Goal: Transaction & Acquisition: Purchase product/service

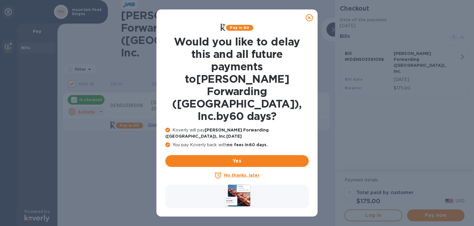
click at [309, 18] on icon at bounding box center [308, 17] width 7 height 7
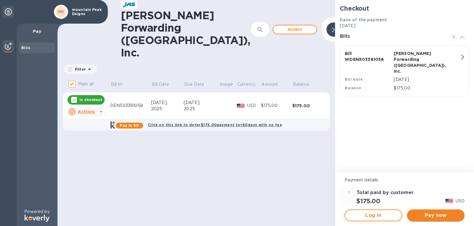
click at [429, 213] on span "Pay now" at bounding box center [435, 215] width 48 height 7
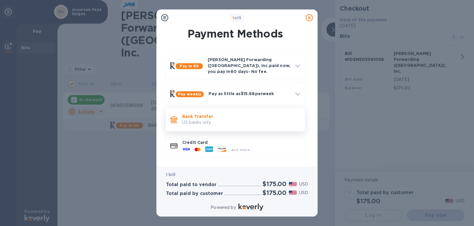
click at [198, 116] on p "Bank Transfer" at bounding box center [241, 117] width 118 height 6
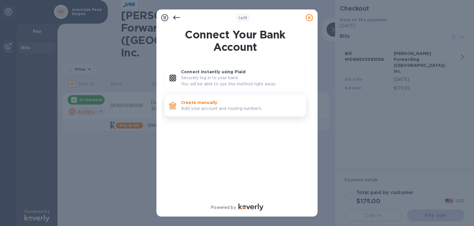
click at [194, 104] on p "Create manually" at bounding box center [241, 103] width 120 height 6
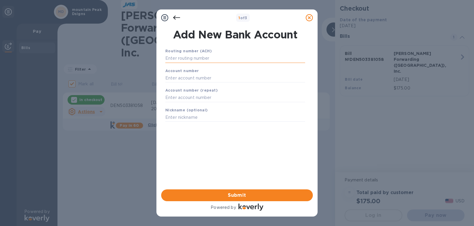
click at [175, 60] on input "text" at bounding box center [235, 58] width 140 height 9
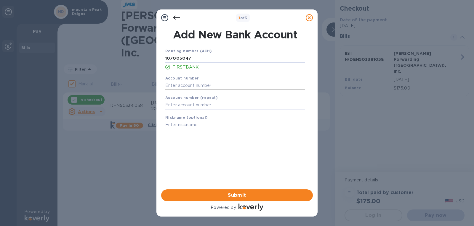
type input "107005047"
click at [174, 87] on input "text" at bounding box center [235, 85] width 140 height 9
type input "2265564794"
click at [169, 106] on input "text" at bounding box center [235, 105] width 140 height 9
type input "2265564794"
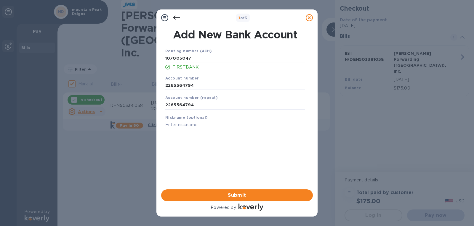
click at [172, 125] on input "text" at bounding box center [235, 125] width 140 height 9
type input "MPD"
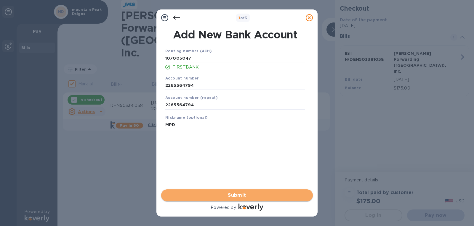
click at [231, 197] on span "Submit" at bounding box center [237, 195] width 142 height 7
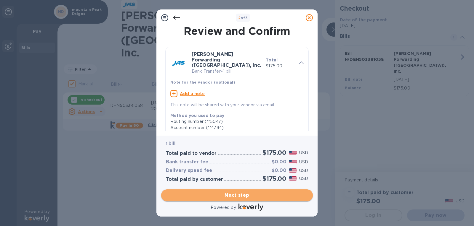
click at [239, 195] on span "Next step" at bounding box center [237, 195] width 142 height 7
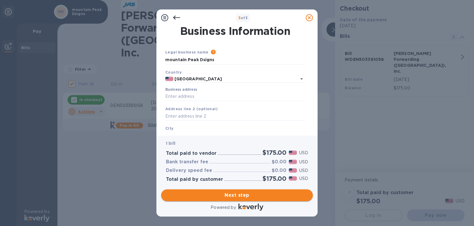
click at [238, 196] on span "Next step" at bounding box center [237, 195] width 142 height 7
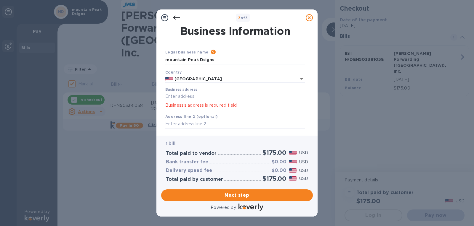
click at [167, 96] on input "Business address" at bounding box center [235, 96] width 140 height 9
type input "589 Lariat Loop X 4023"
click at [180, 121] on input "text" at bounding box center [235, 124] width 140 height 9
type input "[PERSON_NAME],Co 81632"
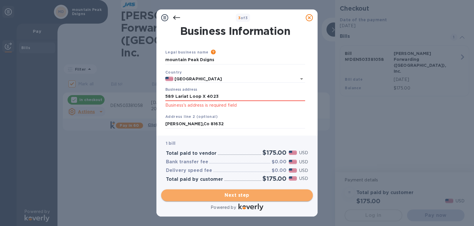
click at [231, 192] on span "Next step" at bounding box center [237, 195] width 142 height 7
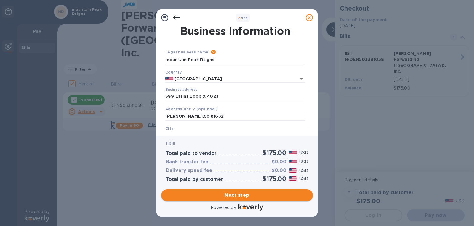
click at [231, 197] on span "Next step" at bounding box center [237, 195] width 142 height 7
drag, startPoint x: 166, startPoint y: 115, endPoint x: 215, endPoint y: 118, distance: 49.0
click at [215, 118] on input "[PERSON_NAME],Co 81632" at bounding box center [235, 116] width 140 height 9
click at [189, 127] on div "[GEOGRAPHIC_DATA] is required field" at bounding box center [235, 137] width 144 height 28
click at [171, 129] on b "City" at bounding box center [169, 128] width 8 height 4
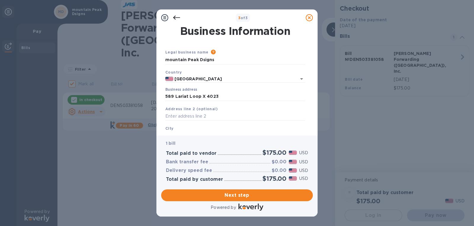
click at [168, 129] on b "City" at bounding box center [169, 128] width 8 height 4
drag, startPoint x: 170, startPoint y: 128, endPoint x: 165, endPoint y: 128, distance: 4.5
click at [170, 128] on div "[GEOGRAPHIC_DATA] is required field" at bounding box center [235, 137] width 144 height 28
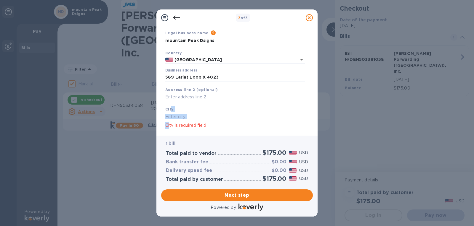
click at [196, 117] on input "text" at bounding box center [235, 116] width 140 height 9
click at [192, 116] on input "text" at bounding box center [235, 116] width 140 height 9
drag, startPoint x: 186, startPoint y: 124, endPoint x: 187, endPoint y: 127, distance: 3.2
click at [187, 126] on p "City is required field" at bounding box center [235, 125] width 140 height 7
click at [185, 118] on input "text" at bounding box center [235, 116] width 140 height 9
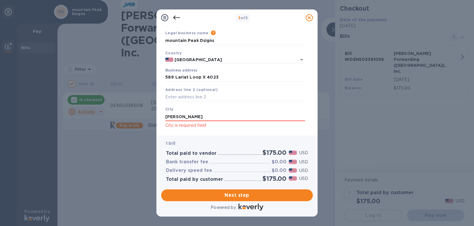
type input "[PERSON_NAME]"
click at [172, 135] on div "3 of 3 Business Information Legal business name Please provide the legal name t…" at bounding box center [236, 113] width 161 height 208
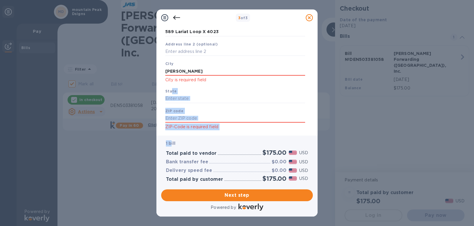
scroll to position [78, 0]
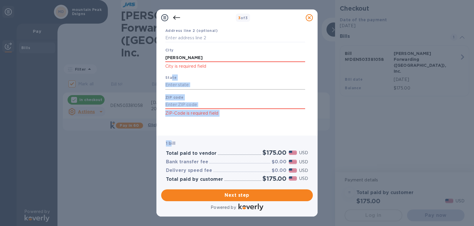
click at [192, 86] on input "text" at bounding box center [235, 85] width 140 height 9
click at [180, 77] on div "State" at bounding box center [235, 82] width 144 height 20
click at [173, 87] on input "text" at bounding box center [235, 85] width 140 height 9
click at [168, 78] on b "State" at bounding box center [170, 77] width 11 height 4
click at [176, 78] on div "State" at bounding box center [235, 82] width 144 height 20
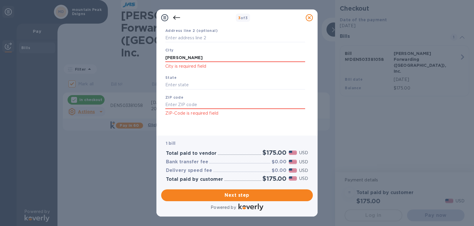
click at [173, 78] on b "State" at bounding box center [170, 77] width 11 height 4
click at [174, 86] on input "text" at bounding box center [235, 85] width 140 height 9
type input "CO"
click at [169, 106] on input "text" at bounding box center [235, 105] width 140 height 9
type input "81632"
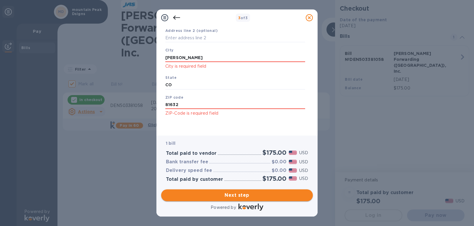
click at [232, 200] on button "Next step" at bounding box center [237, 196] width 152 height 12
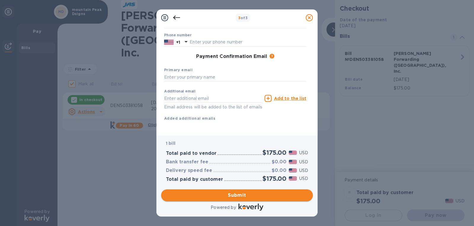
scroll to position [77, 0]
click at [193, 94] on input "text" at bounding box center [213, 98] width 98 height 9
type input "[EMAIL_ADDRESS][DOMAIN_NAME]"
type input "[PERSON_NAME]"
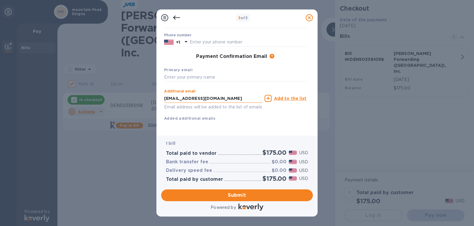
type input "3038880180"
click at [173, 73] on input "text" at bounding box center [235, 77] width 142 height 9
drag, startPoint x: 177, startPoint y: 70, endPoint x: 166, endPoint y: 73, distance: 11.9
click at [166, 73] on input "text" at bounding box center [235, 77] width 142 height 9
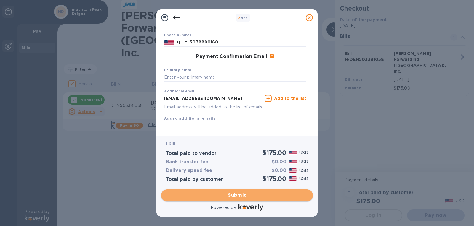
click at [234, 194] on span "Submit" at bounding box center [237, 195] width 142 height 7
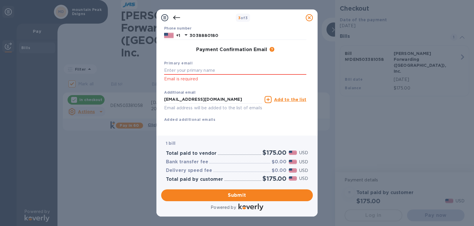
click at [199, 77] on p "Email is required" at bounding box center [235, 79] width 142 height 7
click at [184, 71] on input "text" at bounding box center [235, 70] width 142 height 9
type input "[EMAIL_ADDRESS][DOMAIN_NAME]"
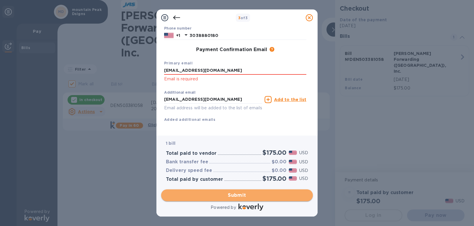
click at [222, 199] on span "Submit" at bounding box center [237, 195] width 142 height 7
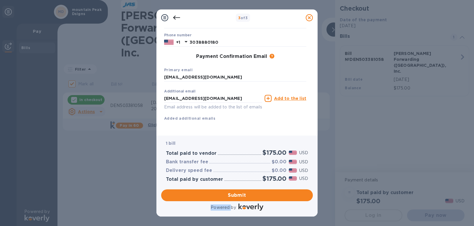
click at [231, 203] on div "1 bill Total paid to vendor $175.00 USD Bank transfer fee $0.00 USD Delivery sp…" at bounding box center [237, 174] width 154 height 79
click at [268, 95] on icon at bounding box center [267, 98] width 7 height 7
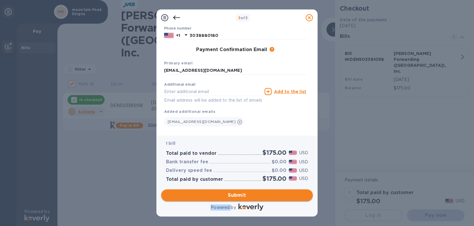
click at [231, 196] on span "Submit" at bounding box center [237, 195] width 142 height 7
click at [176, 88] on input "text" at bounding box center [213, 91] width 98 height 9
type input "[EMAIL_ADDRESS][DOMAIN_NAME]"
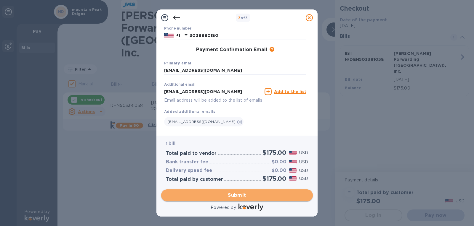
click at [244, 196] on span "Submit" at bounding box center [237, 195] width 142 height 7
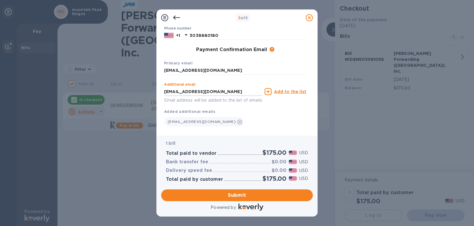
drag, startPoint x: 215, startPoint y: 91, endPoint x: 162, endPoint y: 94, distance: 53.1
click at [162, 94] on div "Payment Contact Information First name [PERSON_NAME] First name is a required f…" at bounding box center [237, 78] width 152 height 105
type input "[EMAIL_ADDRESS][DOMAIN_NAME]"
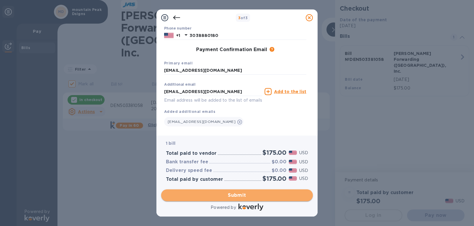
click at [237, 196] on span "Submit" at bounding box center [237, 195] width 142 height 7
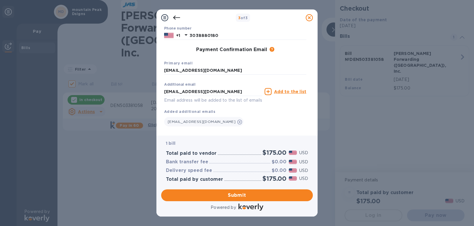
click at [268, 91] on icon at bounding box center [267, 91] width 7 height 7
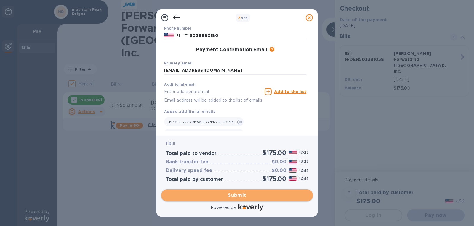
click at [233, 194] on span "Submit" at bounding box center [237, 195] width 142 height 7
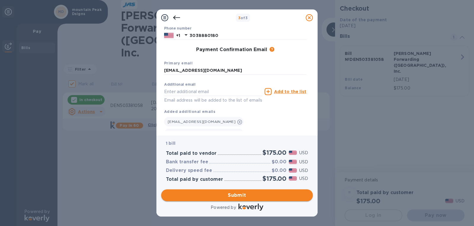
click at [233, 195] on span "Submit" at bounding box center [237, 195] width 142 height 7
drag, startPoint x: 233, startPoint y: 195, endPoint x: 238, endPoint y: 199, distance: 6.1
click at [238, 199] on span "Submit" at bounding box center [237, 195] width 142 height 7
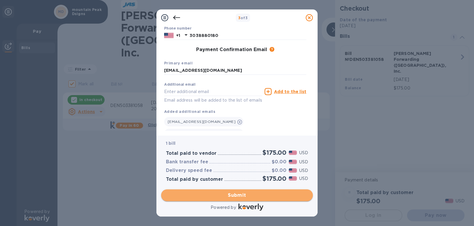
click at [238, 199] on span "Submit" at bounding box center [237, 195] width 142 height 7
click at [237, 195] on span "Submit" at bounding box center [237, 195] width 142 height 7
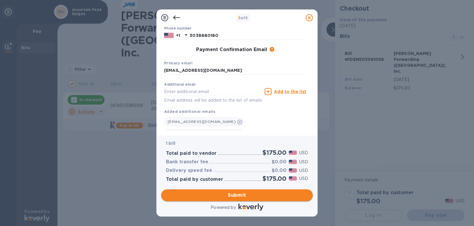
drag, startPoint x: 241, startPoint y: 202, endPoint x: 238, endPoint y: 200, distance: 3.8
click at [239, 199] on span "Submit" at bounding box center [237, 195] width 142 height 7
click at [170, 92] on input "text" at bounding box center [213, 91] width 98 height 9
type input "[EMAIL_ADDRESS][DOMAIN_NAME]"
click at [200, 193] on span "Submit" at bounding box center [237, 195] width 142 height 7
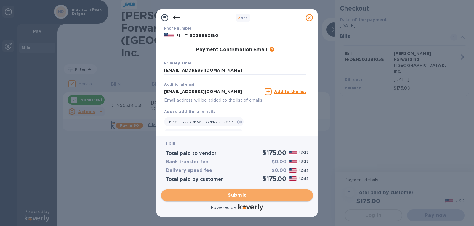
click at [200, 193] on span "Submit" at bounding box center [237, 195] width 142 height 7
click at [200, 192] on span "Submit" at bounding box center [237, 195] width 142 height 7
click at [200, 192] on button "Submit" at bounding box center [237, 196] width 152 height 12
click at [227, 197] on span "Submit" at bounding box center [237, 195] width 142 height 7
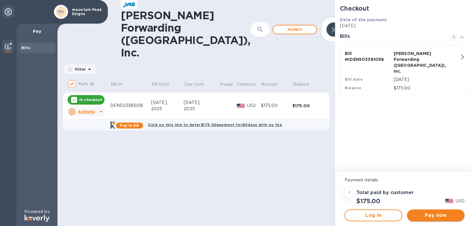
click at [422, 215] on span "Pay now" at bounding box center [435, 215] width 48 height 7
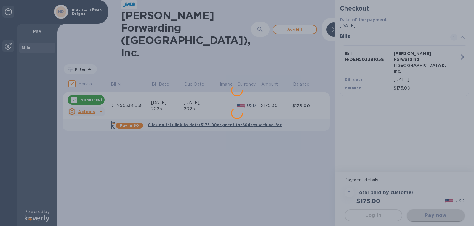
scroll to position [0, 0]
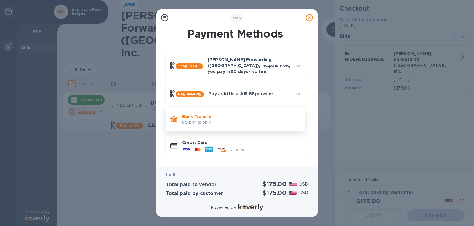
click at [189, 120] on p "US banks only." at bounding box center [241, 123] width 118 height 6
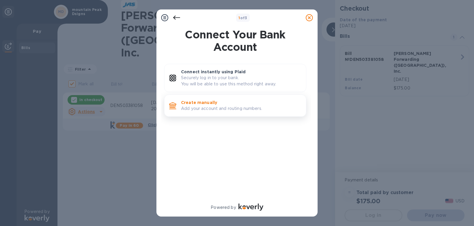
click at [202, 103] on p "Create manually" at bounding box center [241, 103] width 120 height 6
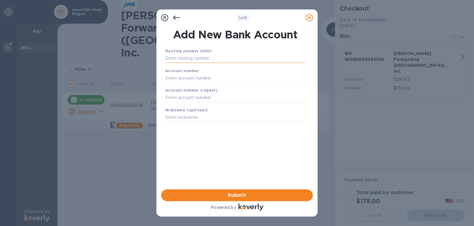
click at [179, 61] on input "text" at bounding box center [235, 58] width 140 height 9
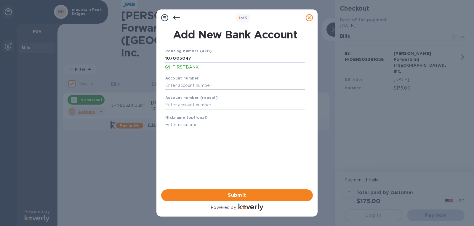
type input "107005047"
click at [182, 87] on input "text" at bounding box center [235, 85] width 140 height 9
type input "2265564794"
click at [174, 107] on input "text" at bounding box center [235, 105] width 140 height 9
type input "2265564794"
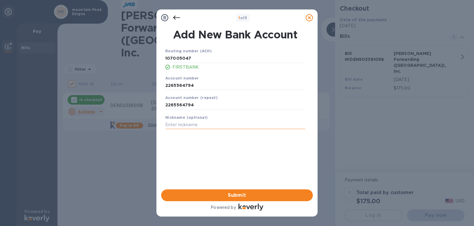
click at [175, 127] on input "text" at bounding box center [235, 125] width 140 height 9
type input "MPD"
click at [235, 193] on span "Submit" at bounding box center [237, 195] width 142 height 7
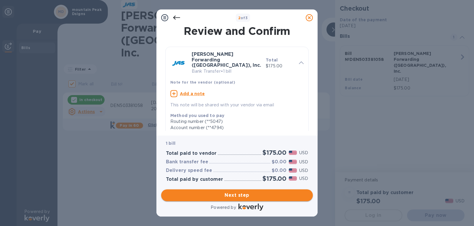
click at [244, 193] on span "Next step" at bounding box center [237, 195] width 142 height 7
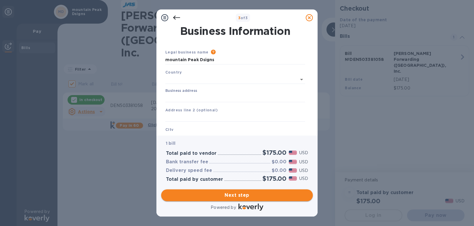
type input "[GEOGRAPHIC_DATA]"
click at [173, 97] on input "Business address" at bounding box center [235, 96] width 140 height 9
type input "589 Lariat Loop X 4023"
drag, startPoint x: 180, startPoint y: 128, endPoint x: 177, endPoint y: 130, distance: 3.3
click at [179, 127] on div "City" at bounding box center [235, 133] width 144 height 20
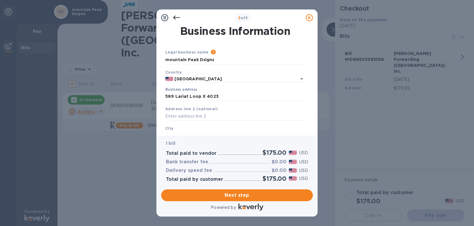
drag, startPoint x: 173, startPoint y: 128, endPoint x: 170, endPoint y: 129, distance: 3.1
click at [172, 130] on b "City" at bounding box center [169, 128] width 8 height 4
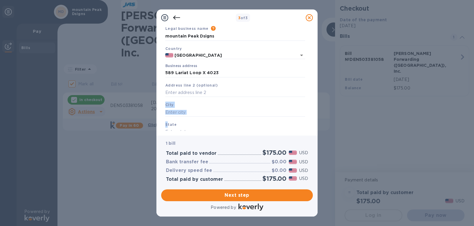
click at [167, 130] on div "Legal business name Please provide the legal name that appears on your SS-4 for…" at bounding box center [235, 93] width 144 height 140
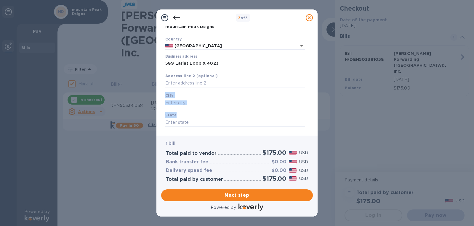
click at [168, 97] on b "City" at bounding box center [169, 95] width 8 height 4
click at [179, 97] on div "City" at bounding box center [235, 100] width 144 height 20
drag, startPoint x: 189, startPoint y: 102, endPoint x: 185, endPoint y: 102, distance: 3.9
click at [189, 103] on input "text" at bounding box center [235, 103] width 140 height 9
drag, startPoint x: 182, startPoint y: 102, endPoint x: 173, endPoint y: 106, distance: 9.3
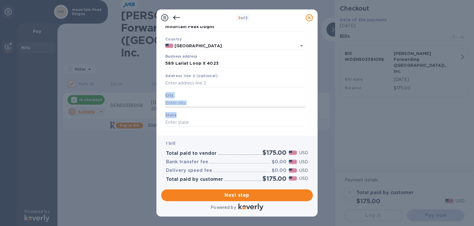
click at [182, 102] on input "text" at bounding box center [235, 103] width 140 height 9
click at [358, 103] on div "3 of 3 Business Information Legal business name Please provide the legal name t…" at bounding box center [237, 113] width 474 height 226
click at [182, 102] on input "text" at bounding box center [235, 103] width 140 height 9
type input "[PERSON_NAME]"
click at [171, 124] on input "text" at bounding box center [235, 122] width 140 height 9
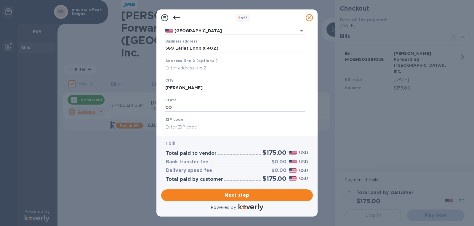
scroll to position [63, 0]
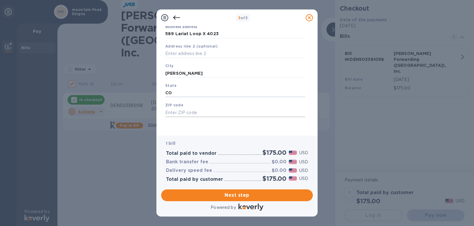
type input "CO"
click at [169, 116] on input "text" at bounding box center [235, 112] width 140 height 9
type input "81632"
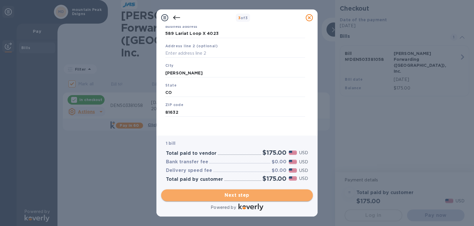
click at [253, 194] on span "Next step" at bounding box center [237, 195] width 142 height 7
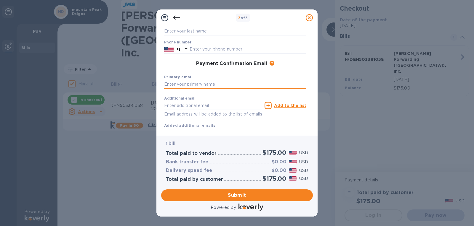
click at [168, 85] on input "text" at bounding box center [235, 84] width 142 height 9
click at [174, 85] on input "[EMAIL_ADDRESS][DOMAIN_NAME]" at bounding box center [235, 84] width 142 height 9
type input "[EMAIL_ADDRESS][DOMAIN_NAME]"
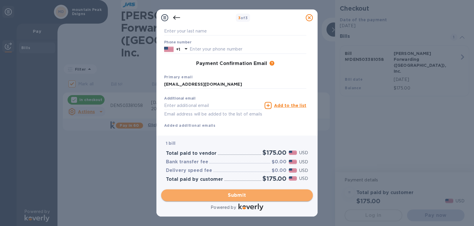
click at [235, 195] on span "Submit" at bounding box center [237, 195] width 142 height 7
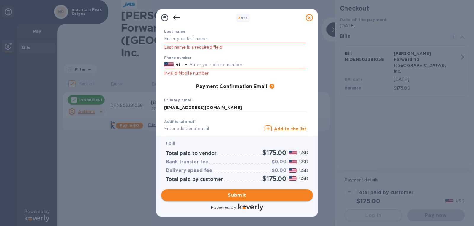
scroll to position [71, 0]
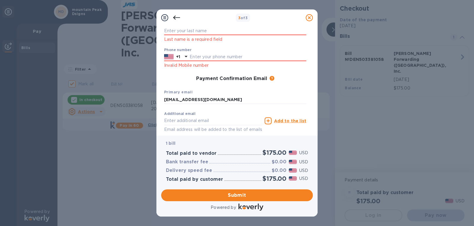
click at [184, 38] on p "Last name is a required field" at bounding box center [235, 39] width 142 height 7
click at [210, 29] on input "text" at bounding box center [235, 31] width 142 height 9
type input "[PERSON_NAME]"
type input "3038880180"
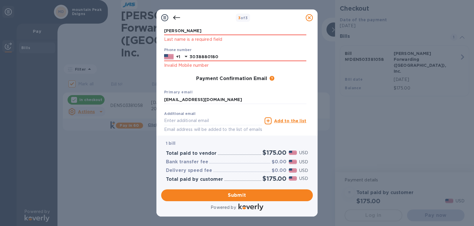
type input "[EMAIL_ADDRESS][DOMAIN_NAME]"
click at [250, 197] on span "Submit" at bounding box center [237, 195] width 142 height 7
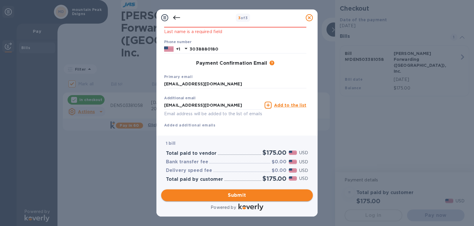
scroll to position [63, 0]
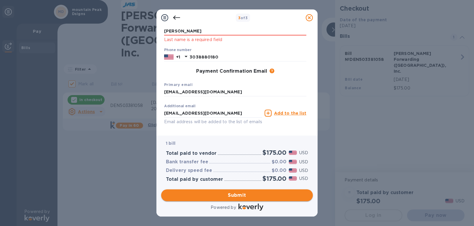
click at [247, 194] on span "Submit" at bounding box center [237, 195] width 142 height 7
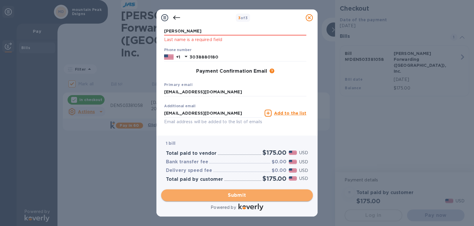
click at [244, 195] on span "Submit" at bounding box center [237, 195] width 142 height 7
click at [245, 195] on span "Submit" at bounding box center [237, 195] width 142 height 7
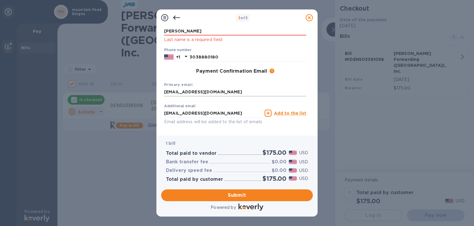
click at [204, 93] on input "[EMAIL_ADDRESS][DOMAIN_NAME]" at bounding box center [235, 92] width 142 height 9
type input "[EMAIL_ADDRESS][DOMAIN_NAME]"
click at [226, 195] on span "Submit" at bounding box center [237, 195] width 142 height 7
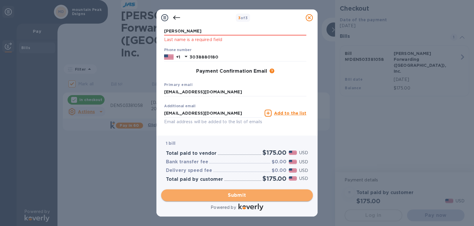
click at [230, 193] on span "Submit" at bounding box center [237, 195] width 142 height 7
click at [229, 193] on span "Submit" at bounding box center [237, 195] width 142 height 7
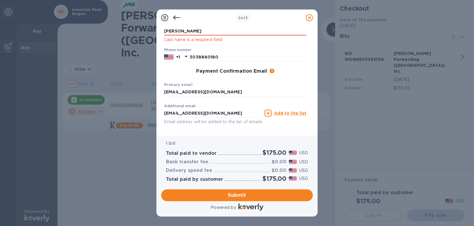
click at [228, 73] on h3 "Payment Confirmation Email" at bounding box center [231, 72] width 71 height 6
click at [246, 92] on input "[EMAIL_ADDRESS][DOMAIN_NAME]" at bounding box center [235, 92] width 142 height 9
click at [226, 134] on div "Payment Contact Information First name [PERSON_NAME] Last name [PERSON_NAME] La…" at bounding box center [236, 81] width 161 height 110
drag, startPoint x: 215, startPoint y: 112, endPoint x: 150, endPoint y: 121, distance: 65.8
click at [150, 121] on div "3 of 3 Payment Contact Information First name [PERSON_NAME] Last name [PERSON_N…" at bounding box center [237, 113] width 474 height 226
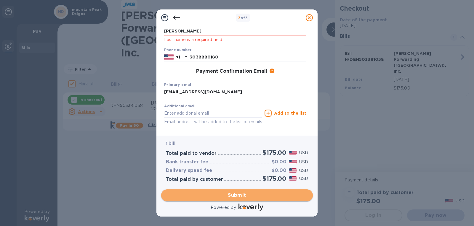
click at [234, 198] on span "Submit" at bounding box center [237, 195] width 142 height 7
click at [232, 195] on span "Submit" at bounding box center [237, 195] width 142 height 7
click at [234, 195] on span "Submit" at bounding box center [237, 195] width 142 height 7
click at [236, 196] on span "Submit" at bounding box center [237, 195] width 142 height 7
